Goal: Task Accomplishment & Management: Use online tool/utility

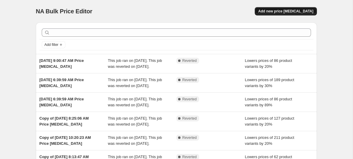
click at [295, 9] on button "Add new price [MEDICAL_DATA]" at bounding box center [286, 11] width 62 height 8
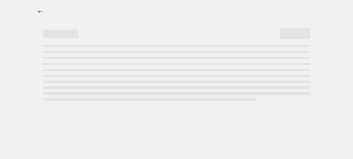
select select "percentage"
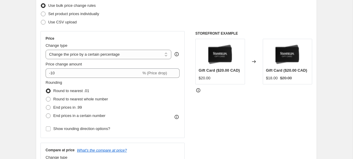
scroll to position [78, 0]
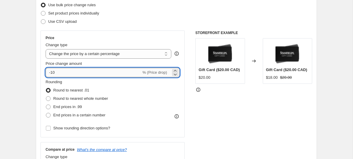
click at [59, 74] on input "-10" at bounding box center [94, 72] width 96 height 9
type input "-1"
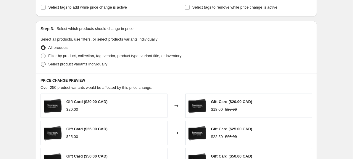
scroll to position [240, 0]
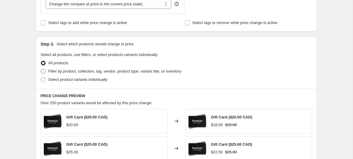
type input "-20"
click at [45, 71] on span at bounding box center [43, 71] width 5 height 5
click at [41, 69] on input "Filter by product, collection, tag, vendor, product type, variant title, or inv…" at bounding box center [41, 69] width 0 height 0
radio input "true"
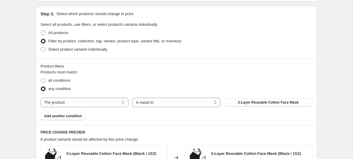
scroll to position [279, 0]
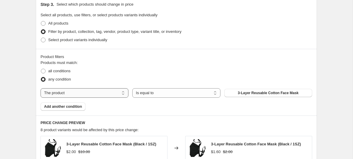
click at [125, 94] on select "The product The product's collection The product's tag The product's vendor The…" at bounding box center [85, 92] width 88 height 9
click at [41, 88] on select "The product The product's collection The product's tag The product's vendor The…" at bounding box center [85, 92] width 88 height 9
click at [125, 93] on select "The product The product's collection The product's tag The product's vendor The…" at bounding box center [85, 92] width 88 height 9
click at [41, 88] on select "The product The product's collection The product's tag The product's vendor The…" at bounding box center [85, 92] width 88 height 9
click at [125, 93] on select "The product The product's collection The product's tag The product's vendor The…" at bounding box center [85, 92] width 88 height 9
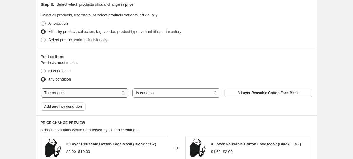
select select "tag"
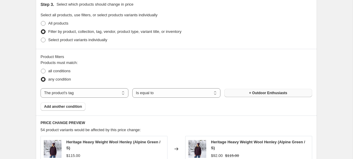
click at [247, 94] on button "+ Outdoor Enthusiasts" at bounding box center [268, 93] width 88 height 8
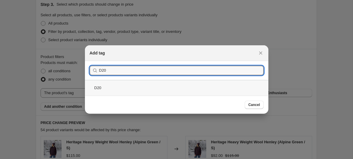
type input "D20"
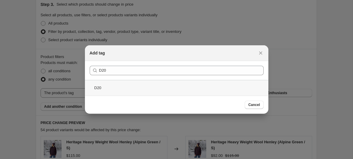
click at [98, 88] on div "D20" at bounding box center [176, 88] width 183 height 16
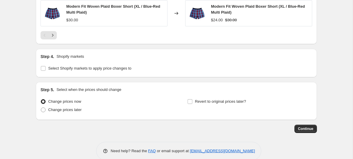
scroll to position [539, 0]
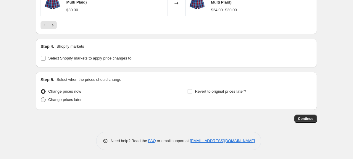
click at [48, 100] on label "Change prices later" at bounding box center [61, 100] width 41 height 8
click at [41, 98] on input "Change prices later" at bounding box center [41, 97] width 0 height 0
radio input "true"
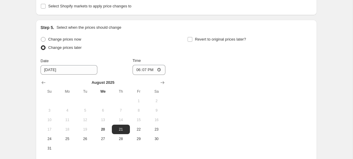
scroll to position [590, 0]
click at [67, 138] on span "25" at bounding box center [67, 138] width 13 height 5
type input "[DATE]"
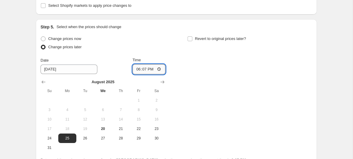
click at [142, 71] on input "18:07" at bounding box center [148, 69] width 33 height 10
click at [150, 70] on input "18:07" at bounding box center [148, 69] width 33 height 10
type input "06:07"
click at [138, 70] on input "06:07" at bounding box center [148, 69] width 33 height 10
type input "04:00"
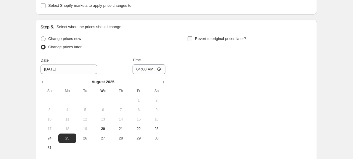
click at [188, 41] on input "Revert to original prices later?" at bounding box center [190, 38] width 5 height 5
checkbox input "true"
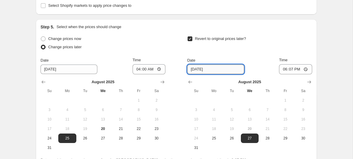
click at [213, 72] on input "[DATE]" at bounding box center [215, 68] width 57 height 9
click at [289, 140] on span "29" at bounding box center [285, 138] width 13 height 5
type input "[DATE]"
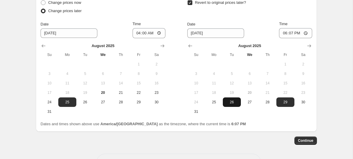
scroll to position [635, 0]
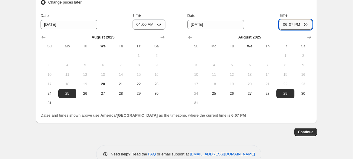
click at [290, 27] on input "18:07" at bounding box center [295, 25] width 33 height 10
click at [282, 27] on input "18:07" at bounding box center [295, 25] width 33 height 10
type input "23:59"
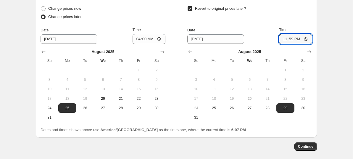
scroll to position [650, 0]
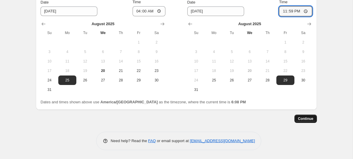
click at [300, 122] on button "Continue" at bounding box center [305, 118] width 22 height 8
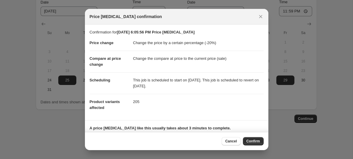
scroll to position [34, 0]
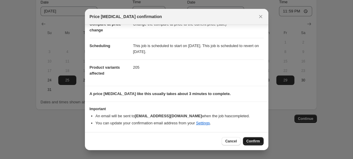
click at [252, 142] on span "Confirm" at bounding box center [253, 141] width 14 height 5
